Goal: Book appointment/travel/reservation

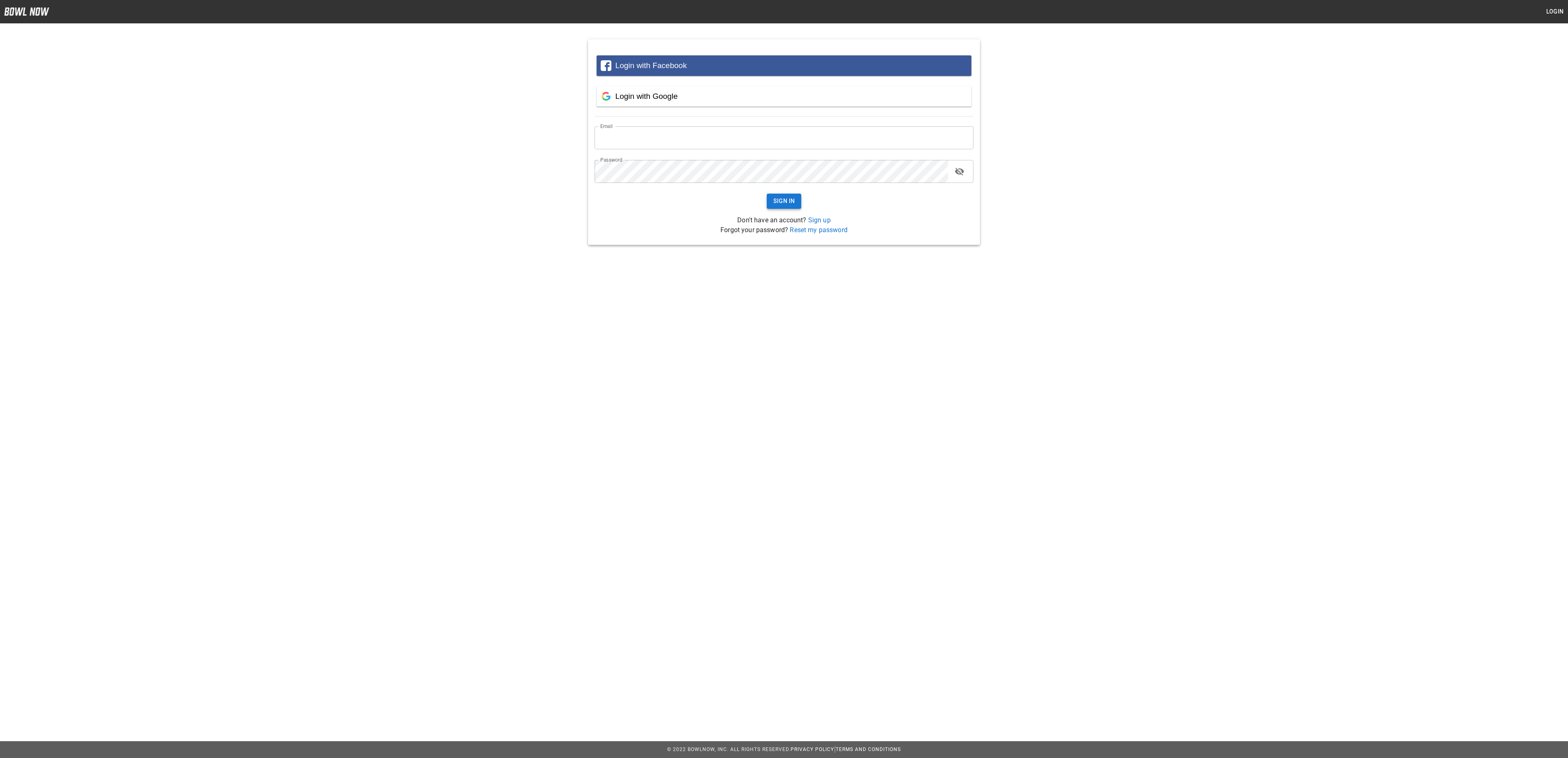
type input "**********"
click at [776, 202] on button "Sign In" at bounding box center [784, 201] width 35 height 15
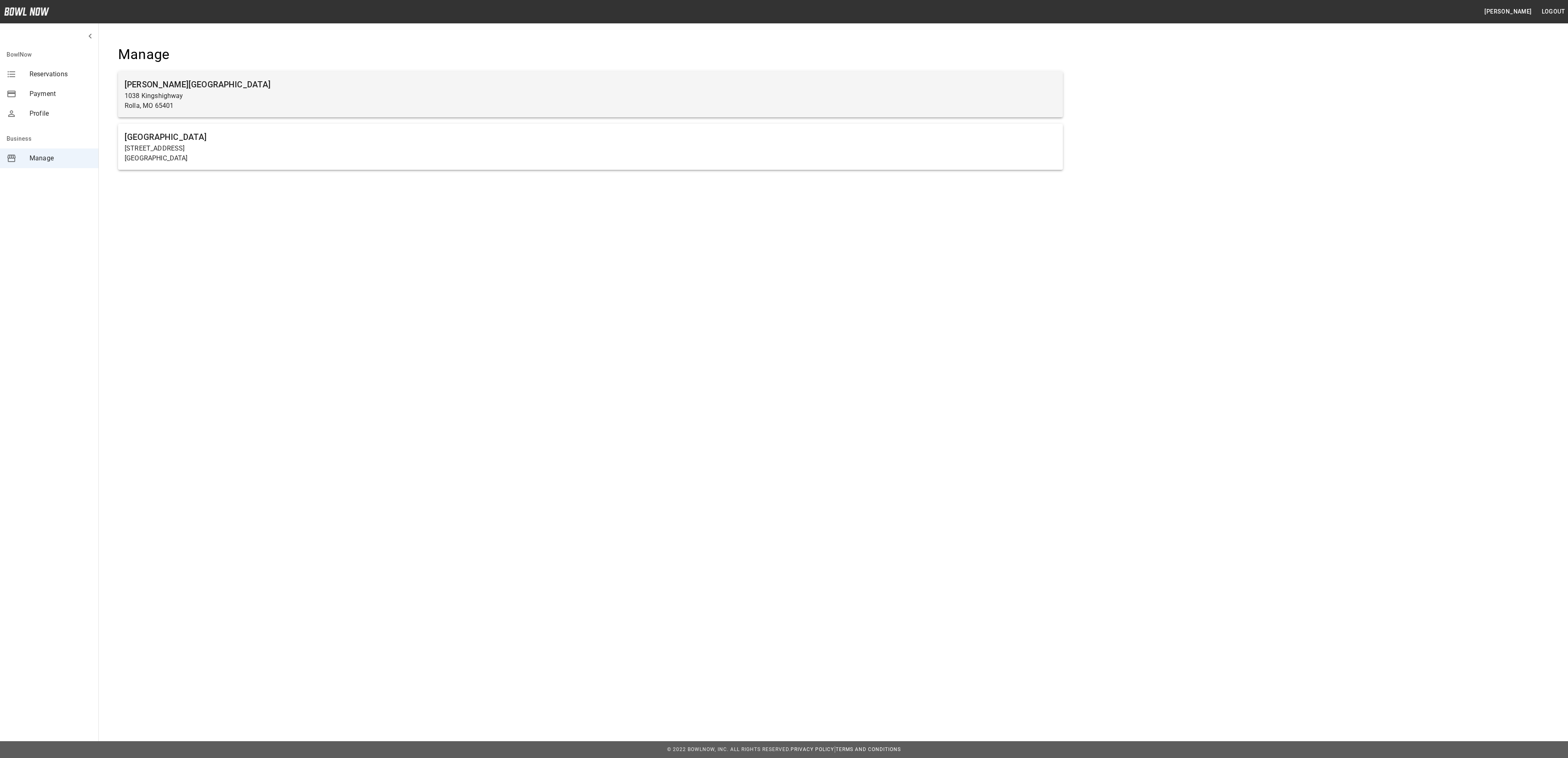
click at [422, 89] on h6 "[PERSON_NAME][GEOGRAPHIC_DATA]" at bounding box center [590, 85] width 932 height 13
